Goal: Transaction & Acquisition: Purchase product/service

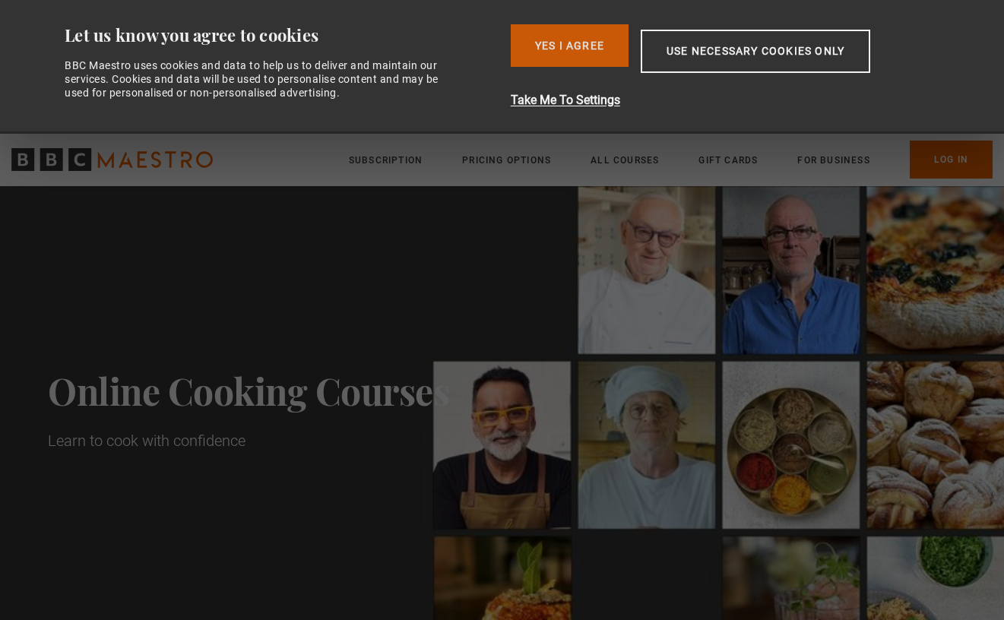
click at [560, 40] on button "Yes I Agree" at bounding box center [570, 45] width 118 height 43
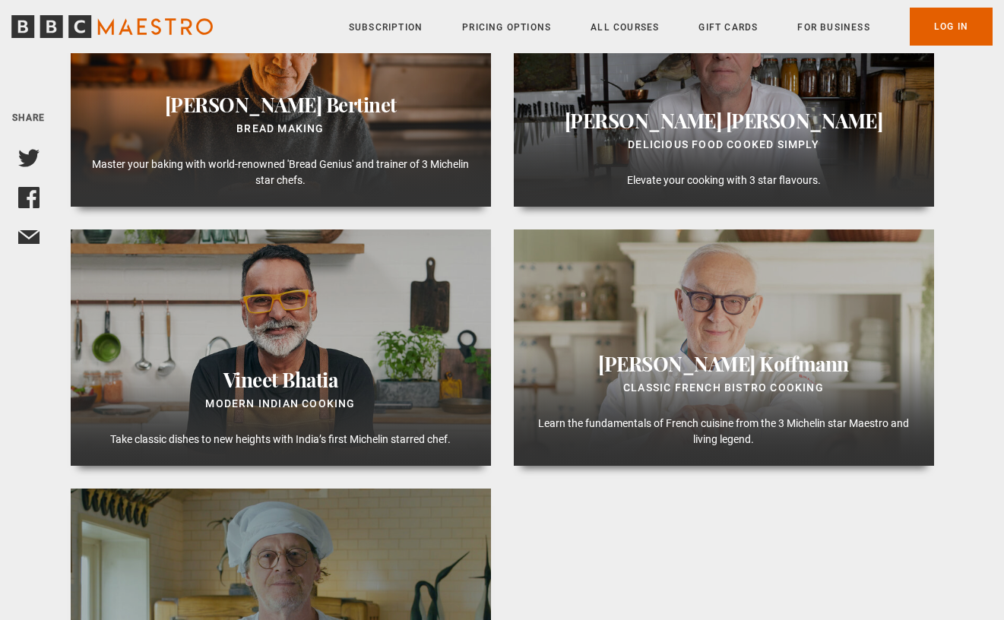
scroll to position [734, 0]
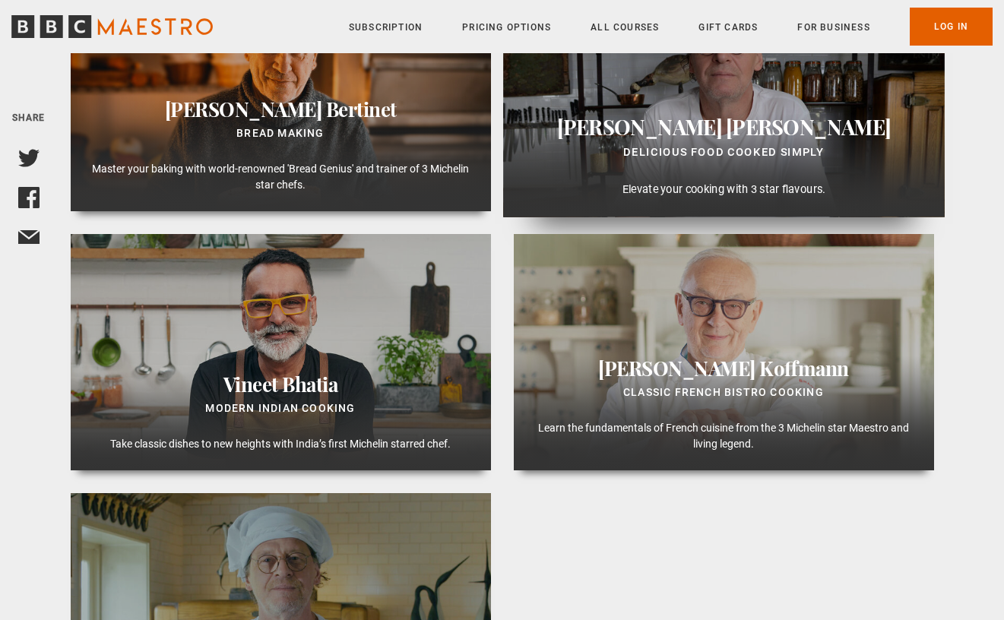
click at [844, 133] on h3 "Marco Pierre White" at bounding box center [723, 126] width 416 height 27
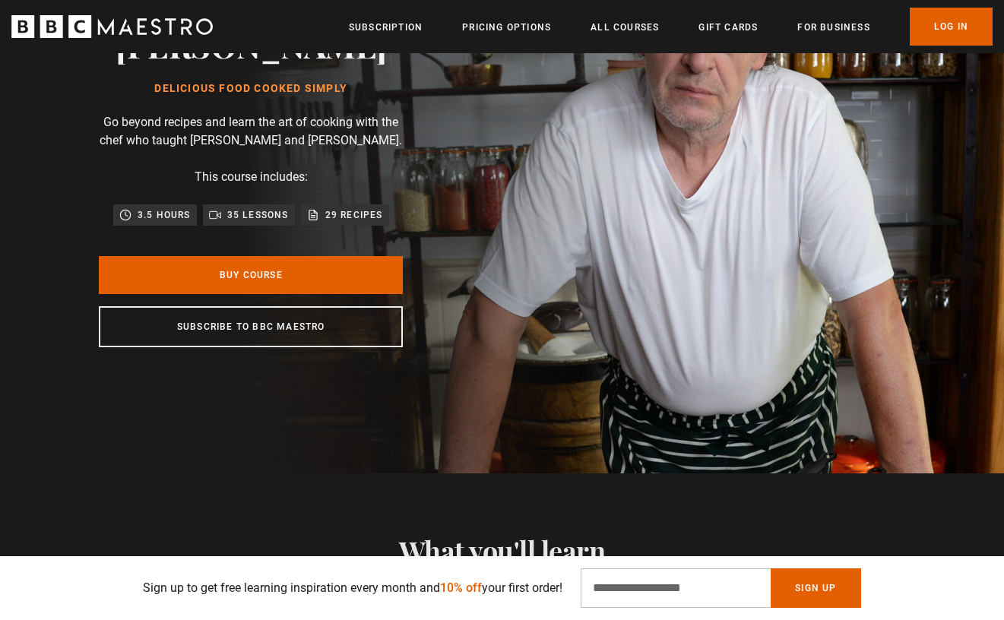
scroll to position [170, 0]
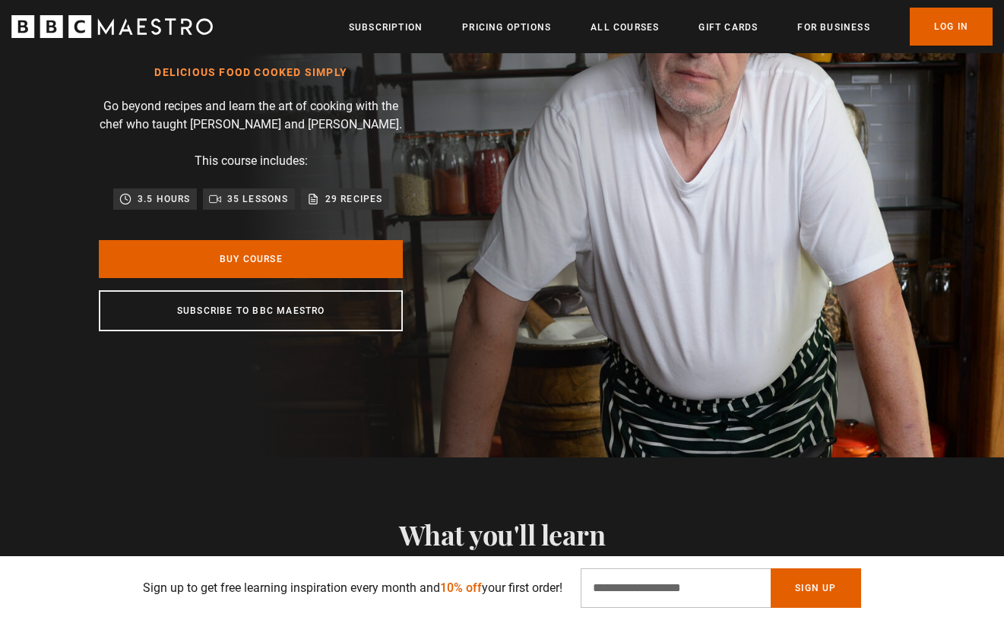
click at [170, 204] on div "3.5 hours" at bounding box center [155, 199] width 84 height 21
click at [353, 207] on p "29 recipes" at bounding box center [354, 199] width 58 height 15
click at [350, 275] on link "Buy Course" at bounding box center [251, 259] width 304 height 38
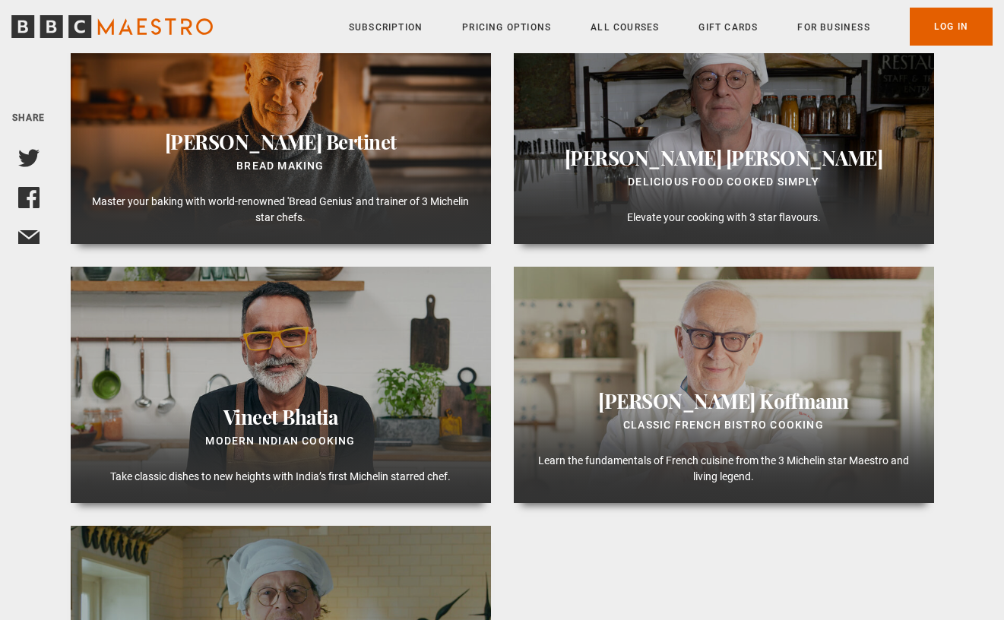
scroll to position [679, 0]
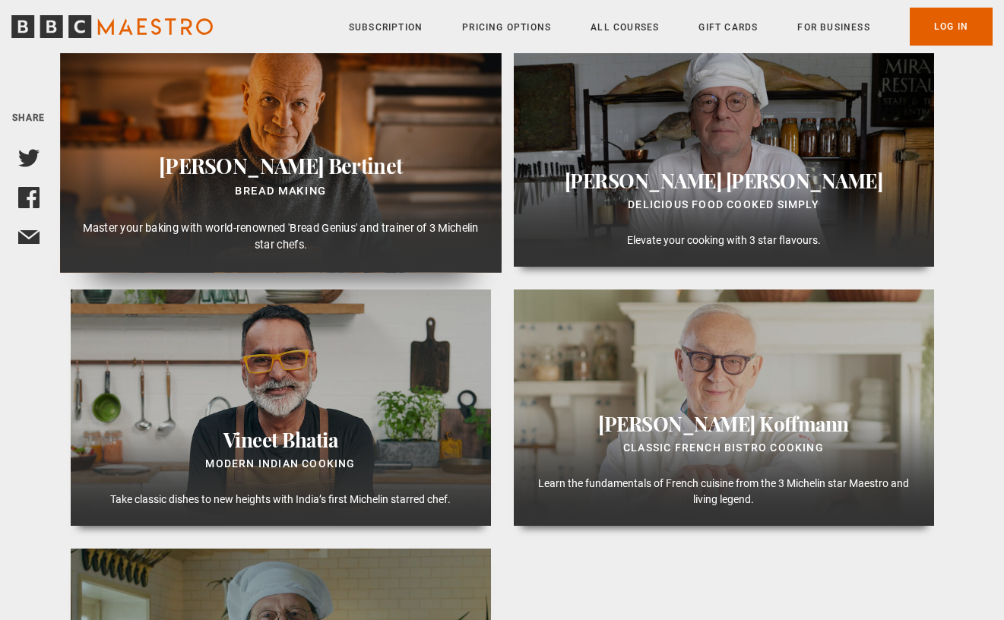
click at [392, 181] on div "Richard Bertinet Bread Making Master your baking with world-renowned 'Bread Gen…" at bounding box center [281, 212] width 442 height 121
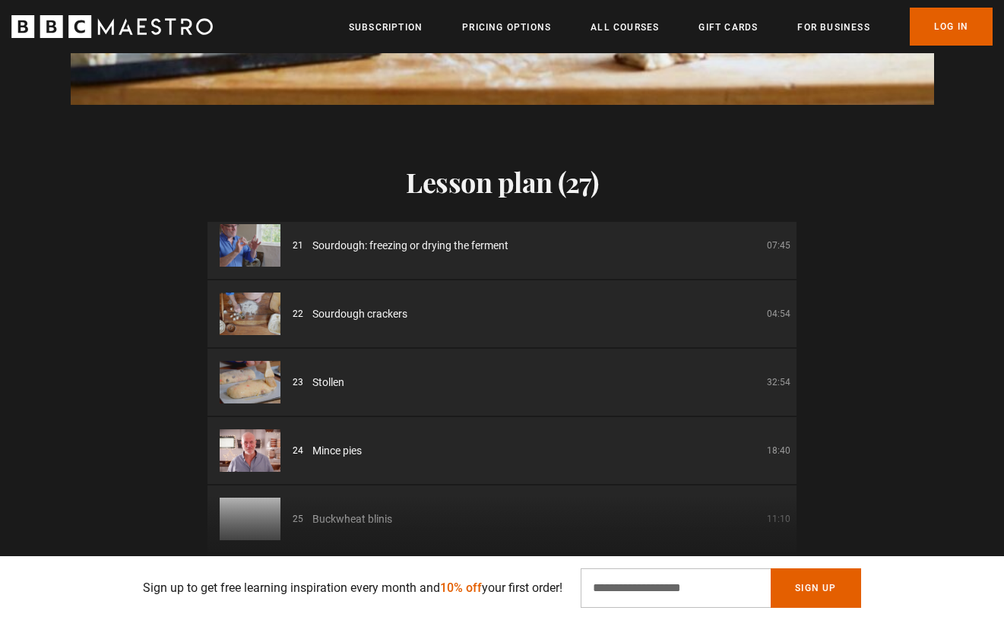
scroll to position [1411, 0]
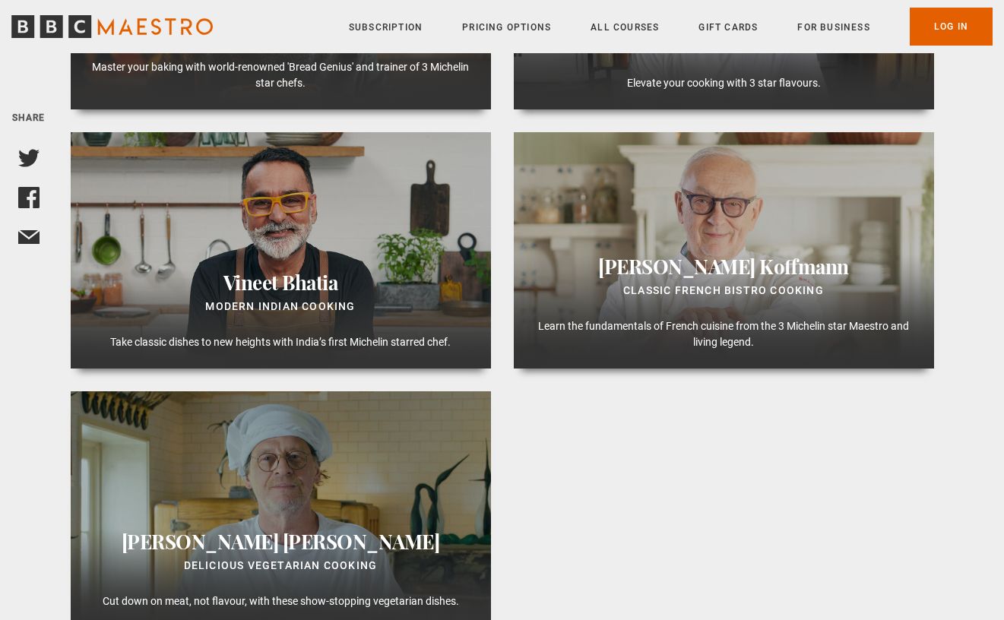
scroll to position [808, 0]
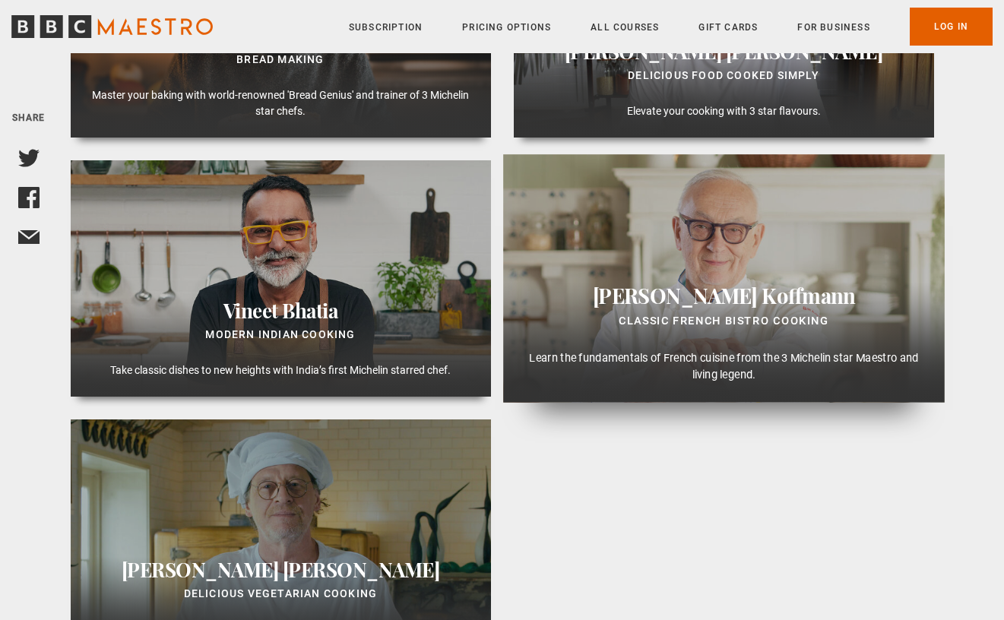
click at [569, 281] on div "Pierre Koffmann Classic French Bistro Cooking Learn the fundamentals of French …" at bounding box center [724, 278] width 442 height 249
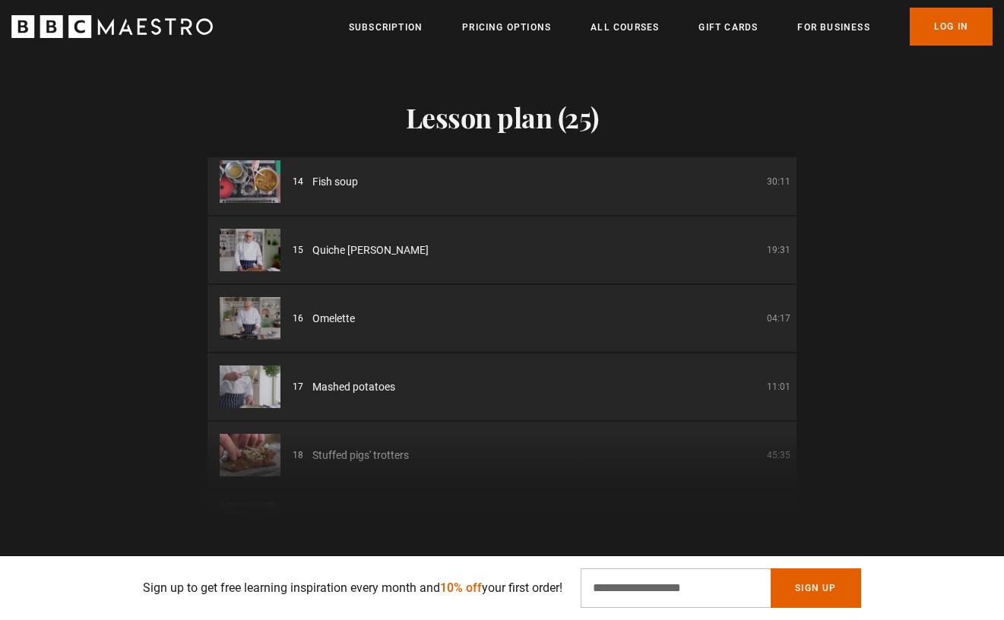
scroll to position [899, 0]
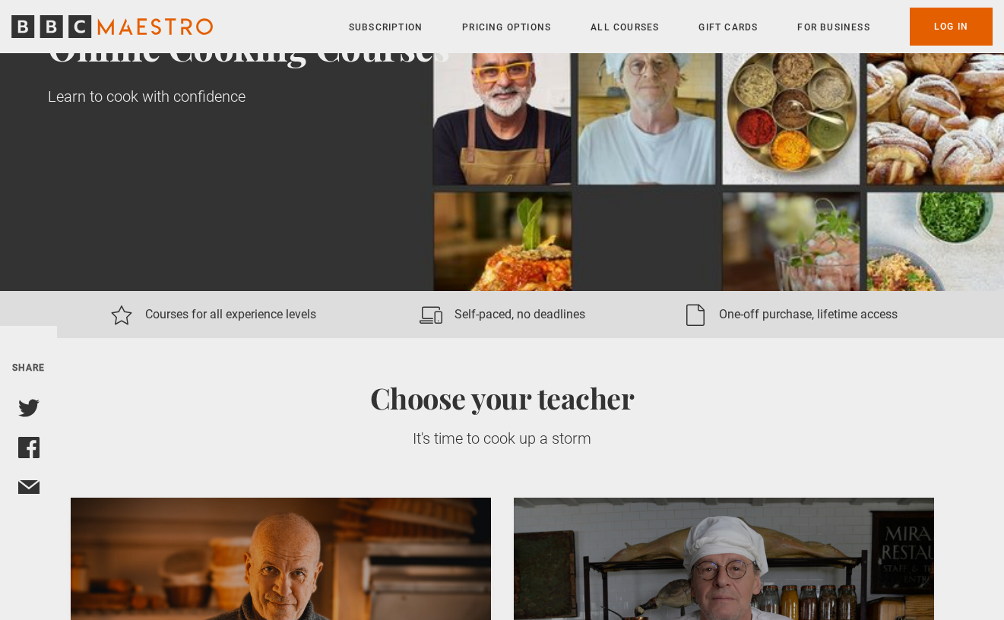
scroll to position [212, 0]
